Goal: Register for event/course

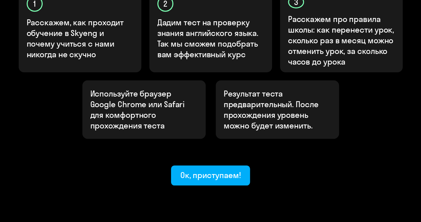
scroll to position [258, 0]
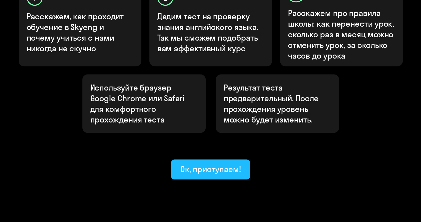
click at [192, 164] on div "Ок, приступаем!" at bounding box center [210, 169] width 61 height 11
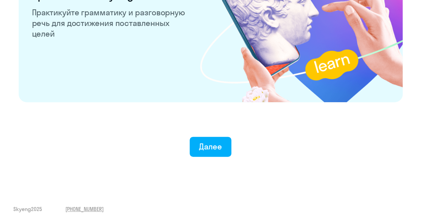
scroll to position [1321, 0]
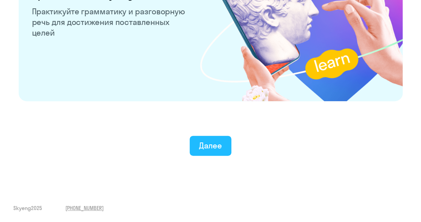
click at [212, 144] on div "Далее" at bounding box center [210, 145] width 23 height 11
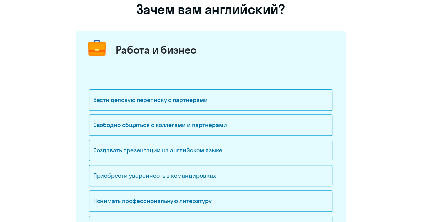
scroll to position [69, 0]
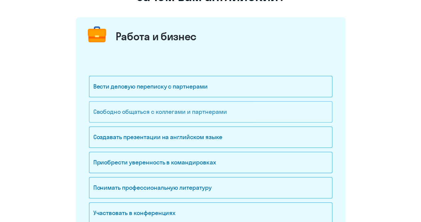
click at [185, 112] on div "Свободно общаться с коллегами и партнерами" at bounding box center [210, 111] width 243 height 21
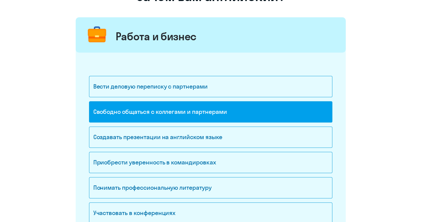
scroll to position [104, 0]
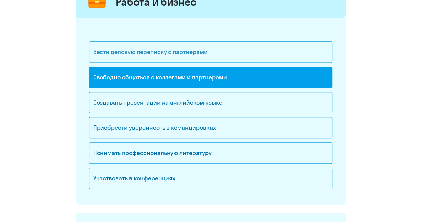
click at [187, 51] on div "Вести деловую переписку с партнерами" at bounding box center [210, 51] width 243 height 21
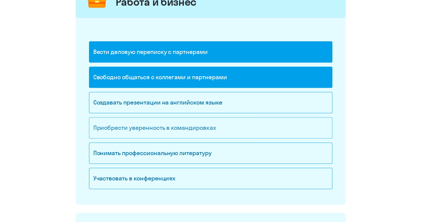
click at [200, 125] on div "Приобрести уверенность в командировках" at bounding box center [210, 127] width 243 height 21
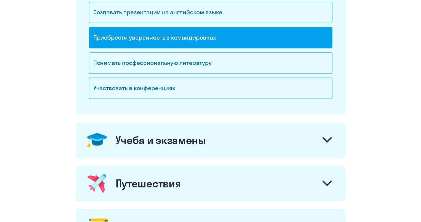
scroll to position [242, 0]
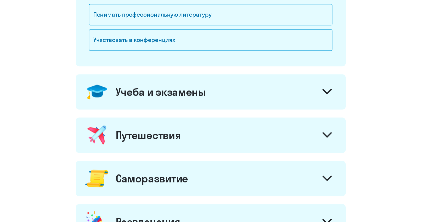
click at [325, 130] on div at bounding box center [327, 136] width 16 height 16
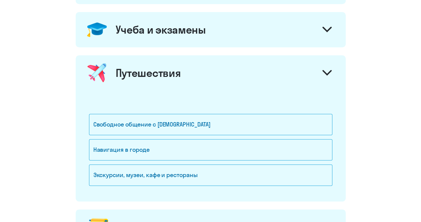
scroll to position [312, 0]
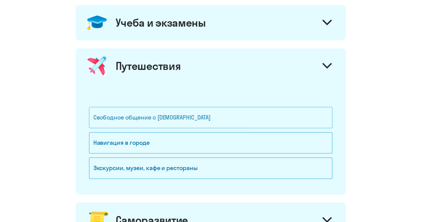
click at [197, 114] on div "Свободное общение с [DEMOGRAPHIC_DATA]" at bounding box center [210, 117] width 243 height 21
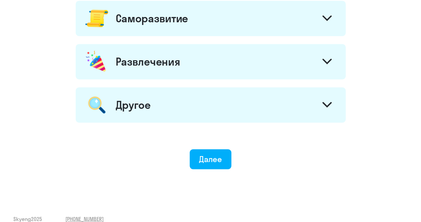
scroll to position [520, 0]
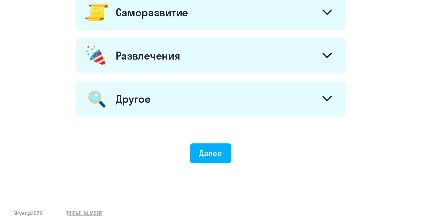
click at [320, 58] on div at bounding box center [327, 56] width 16 height 16
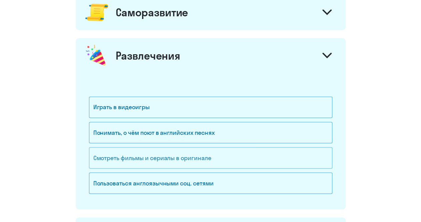
click at [176, 156] on div "Смотреть фильмы и сериалы в оригинале" at bounding box center [210, 157] width 243 height 21
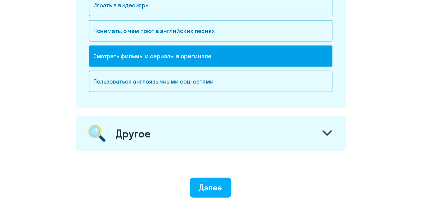
scroll to position [623, 0]
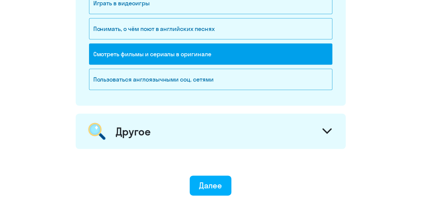
click at [247, 122] on div "Другое" at bounding box center [211, 131] width 270 height 35
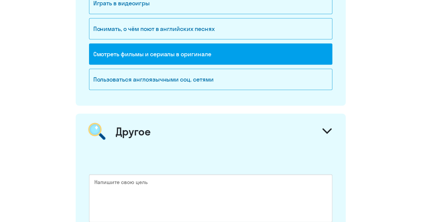
click at [322, 125] on div at bounding box center [327, 132] width 16 height 16
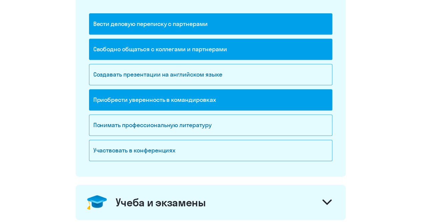
scroll to position [69, 0]
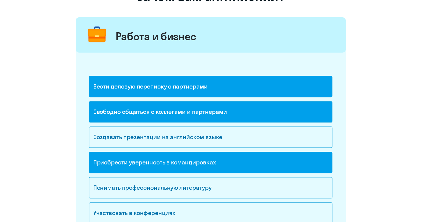
click at [205, 158] on div "Приобрести уверенность в командировках" at bounding box center [210, 162] width 243 height 21
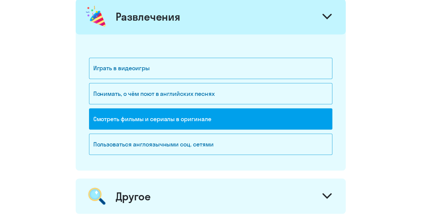
scroll to position [623, 0]
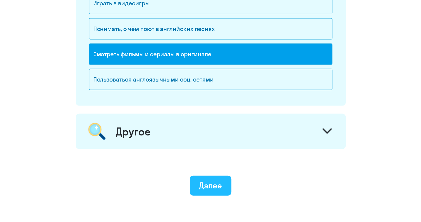
click at [211, 183] on div "Далее" at bounding box center [210, 185] width 23 height 11
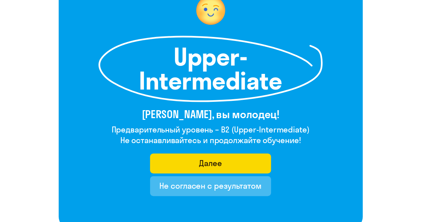
scroll to position [104, 0]
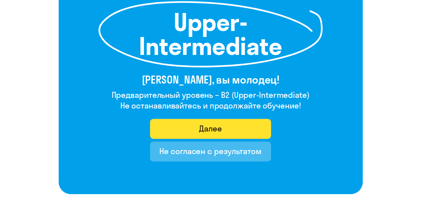
click at [209, 126] on div "Далее" at bounding box center [210, 128] width 23 height 11
